Goal: Transaction & Acquisition: Purchase product/service

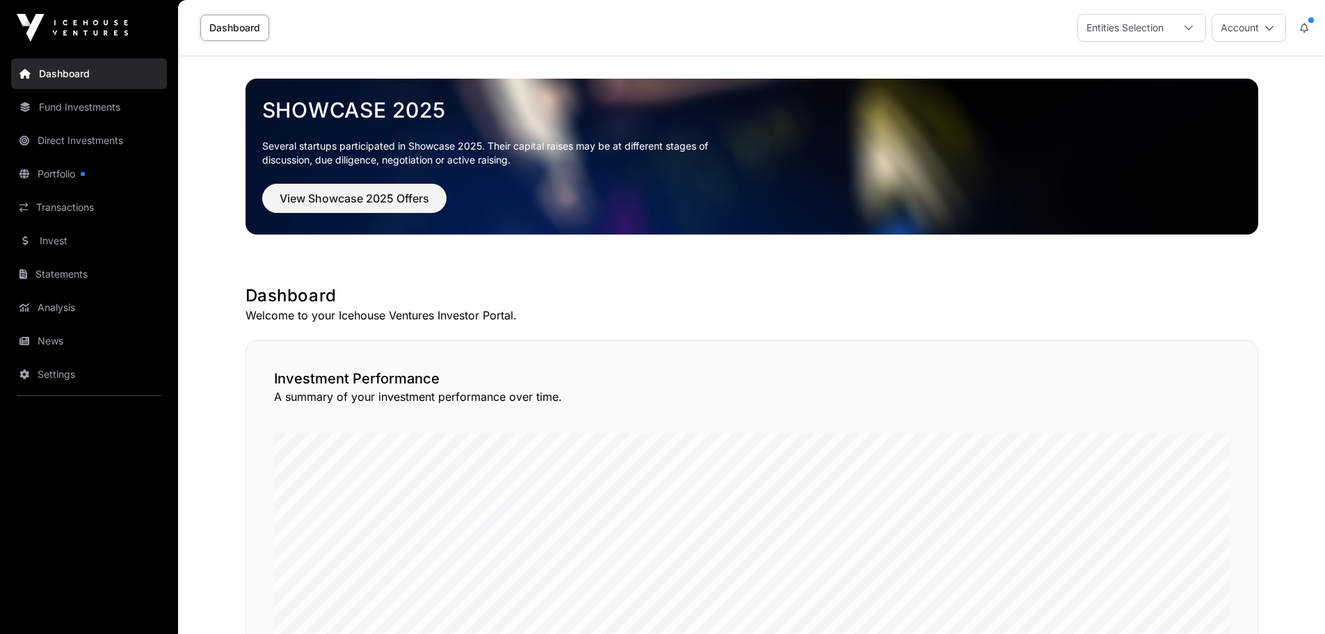
click at [72, 171] on link "Portfolio" at bounding box center [89, 174] width 156 height 31
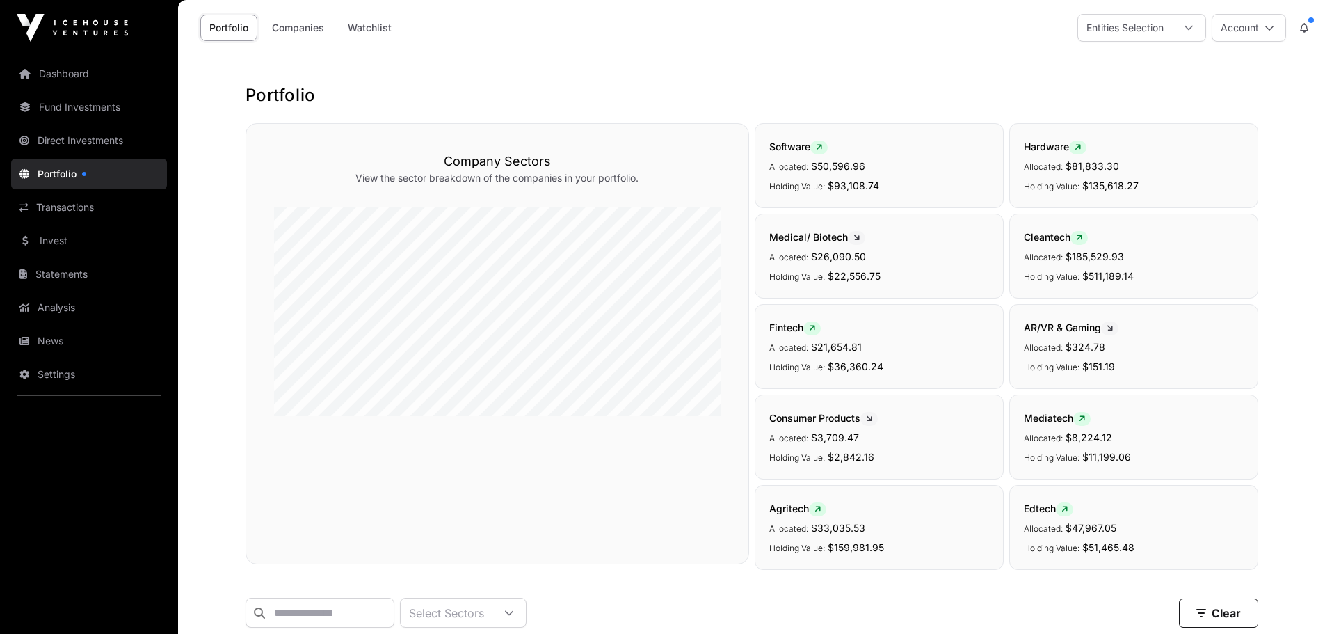
click at [63, 232] on link "Invest" at bounding box center [89, 240] width 156 height 31
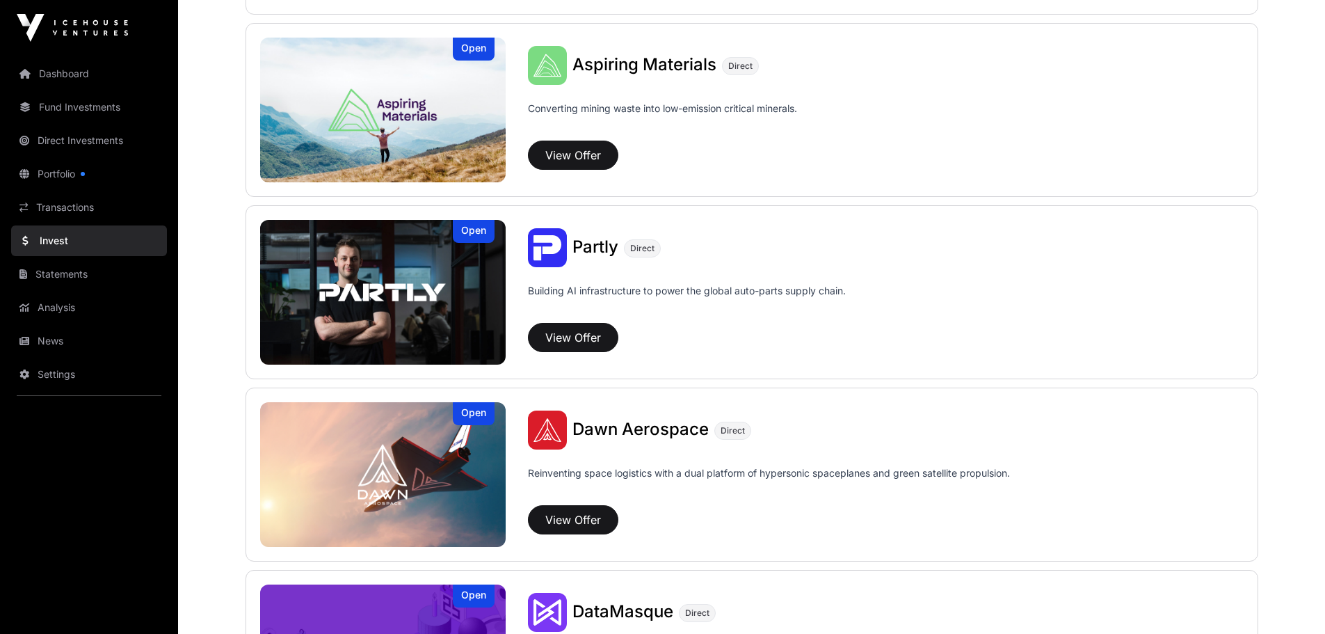
scroll to position [1283, 0]
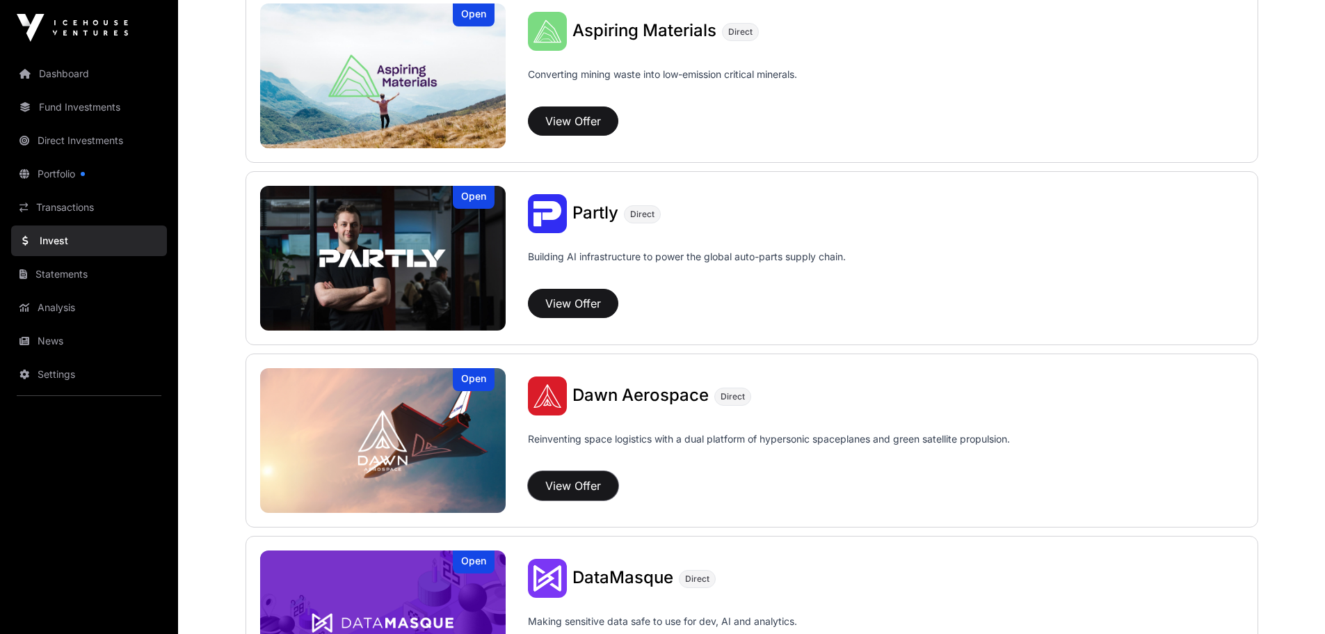
click at [561, 481] on button "View Offer" at bounding box center [573, 485] width 90 height 29
